Goal: Information Seeking & Learning: Learn about a topic

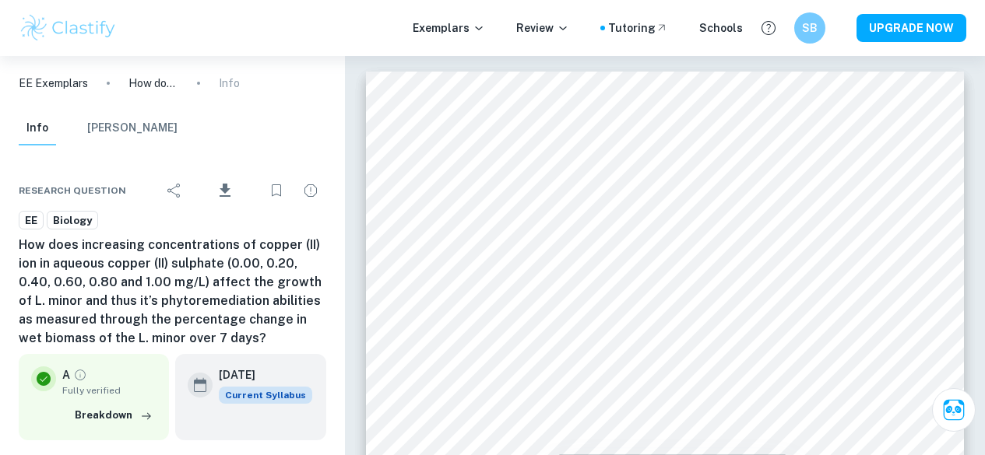
scroll to position [11012, 0]
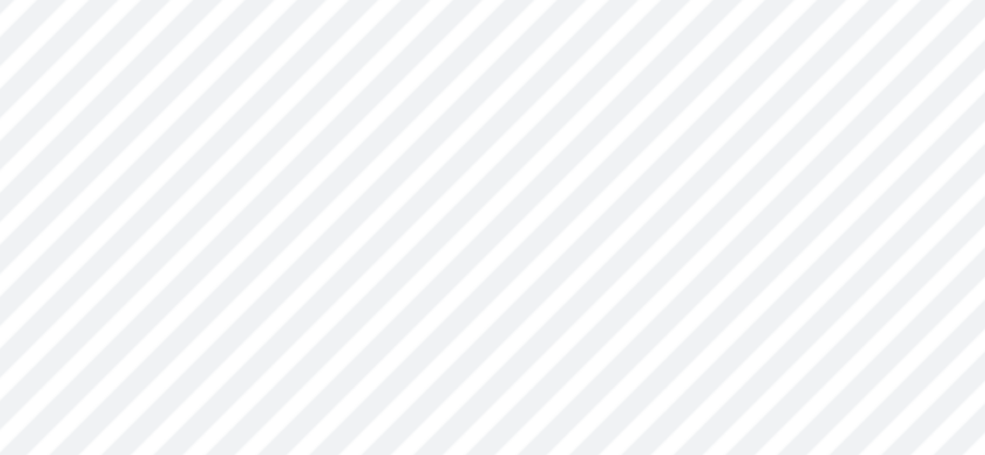
scroll to position [10858, 0]
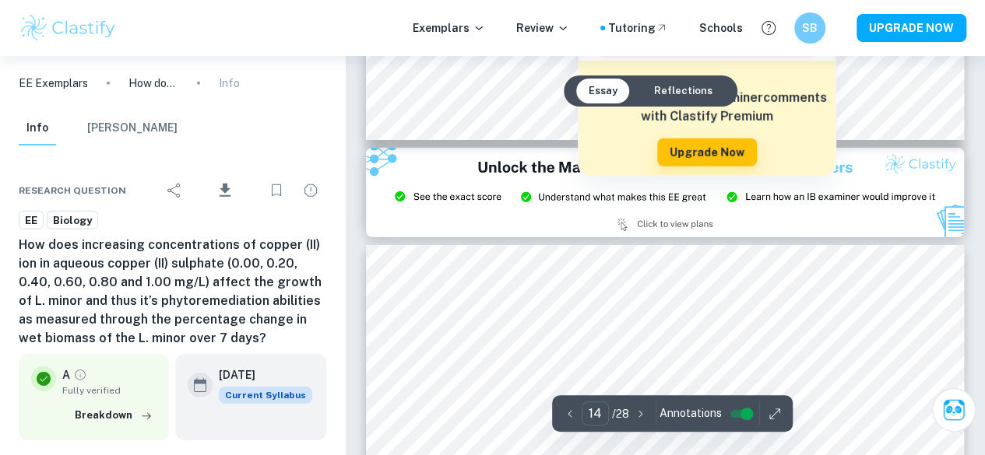
type input "15"
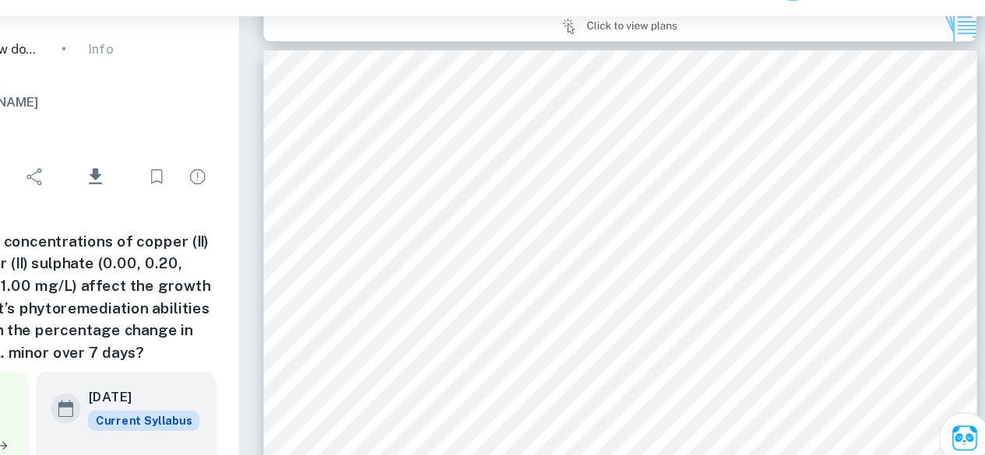
scroll to position [11307, 0]
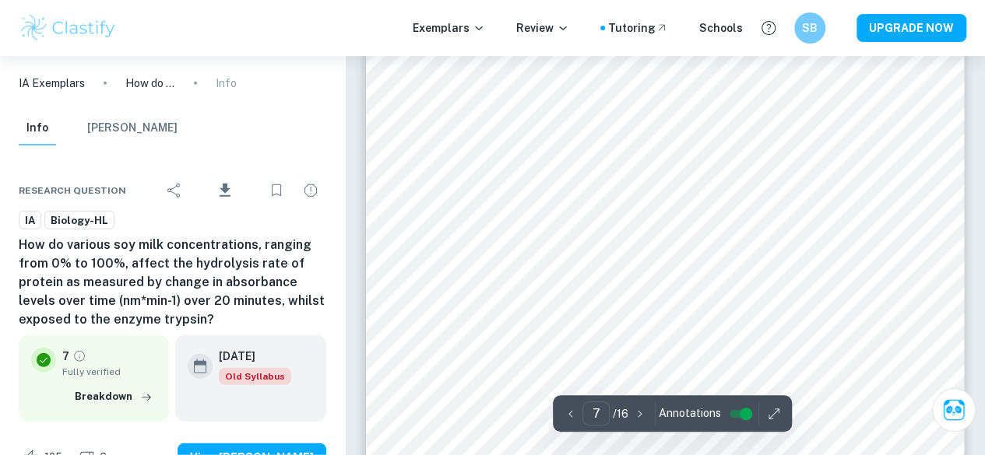
scroll to position [4959, 0]
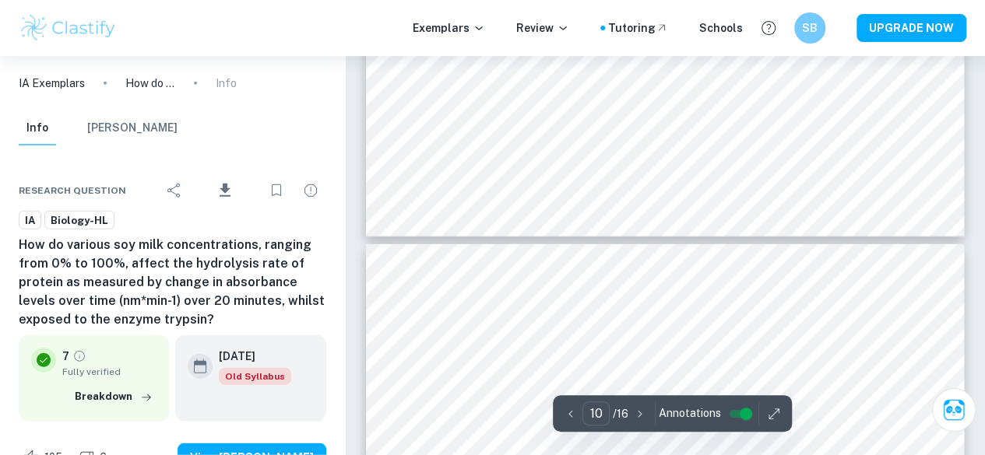
type input "11"
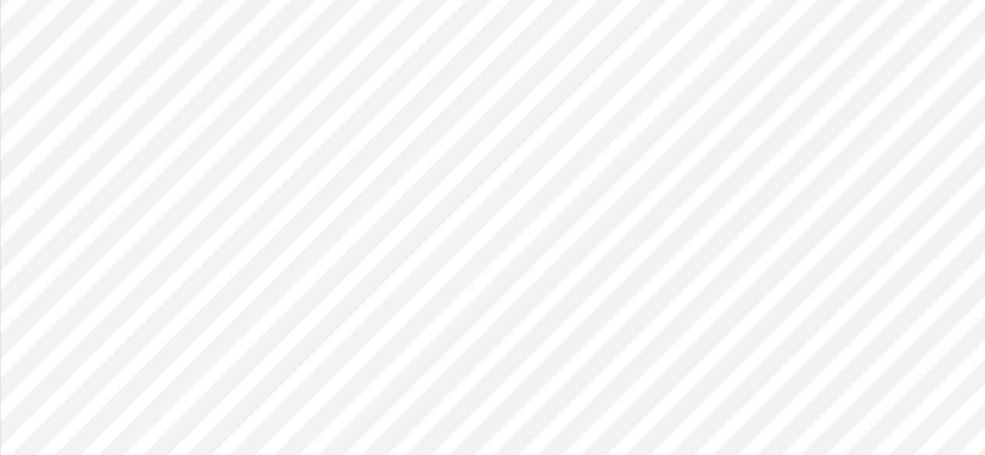
scroll to position [8465, 0]
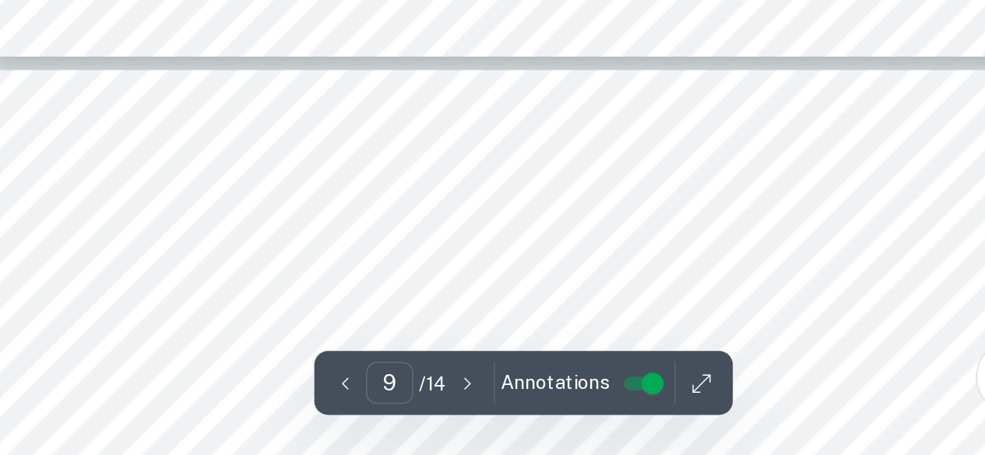
scroll to position [7613, 0]
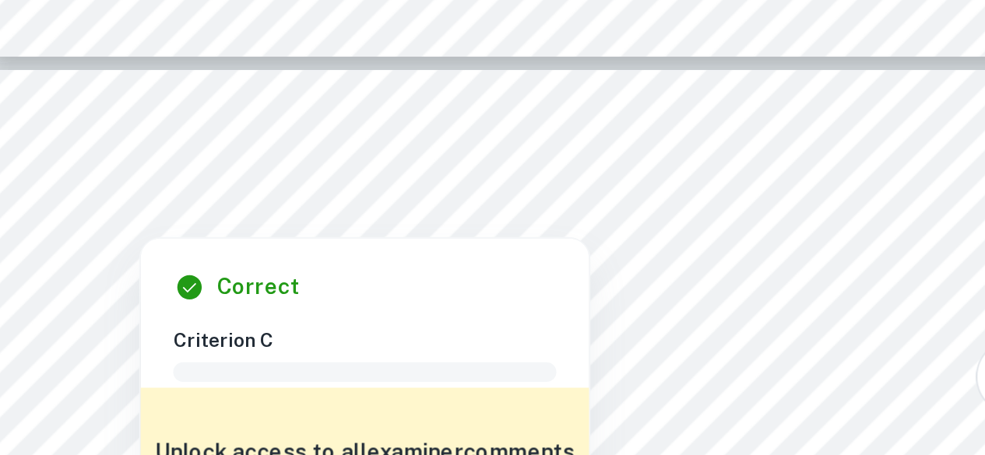
type input "10"
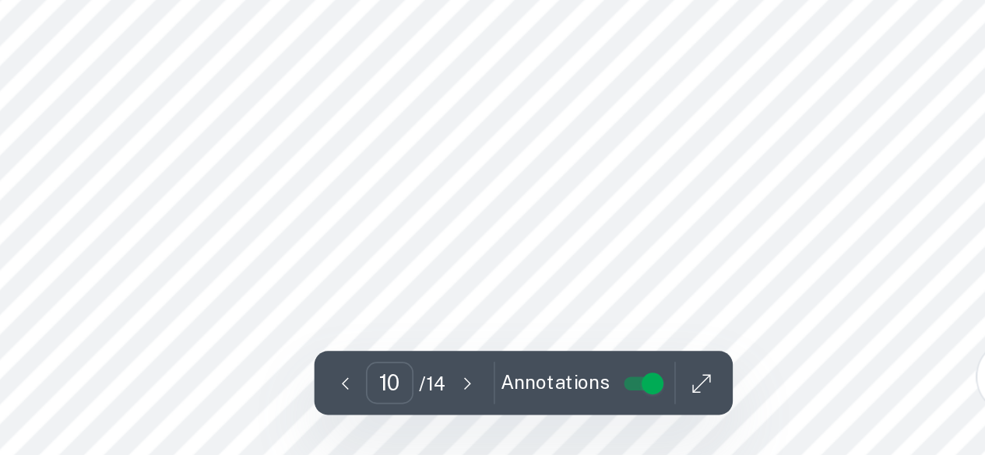
scroll to position [7685, 0]
